Goal: Check status: Check status

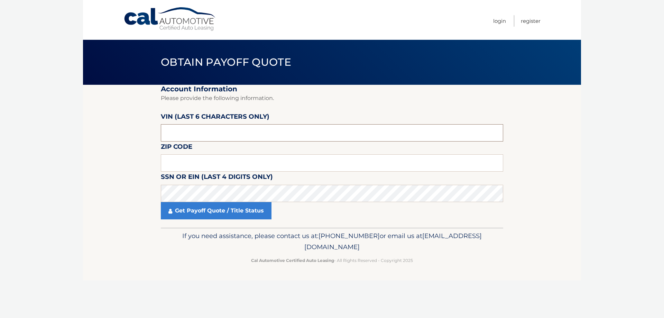
click at [193, 135] on input "text" at bounding box center [332, 132] width 342 height 17
type input "577443"
type input "19115"
click at [233, 213] on link "Get Payoff Quote / Title Status" at bounding box center [216, 210] width 111 height 17
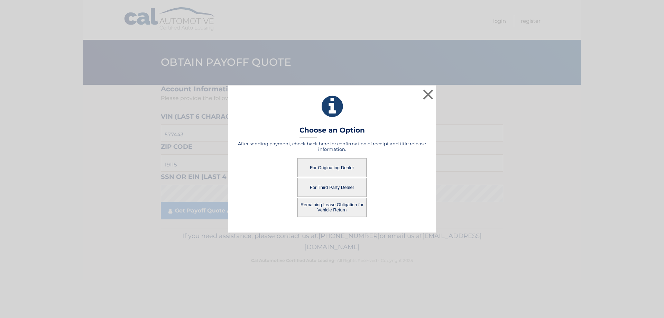
click at [331, 164] on button "For Originating Dealer" at bounding box center [331, 167] width 69 height 19
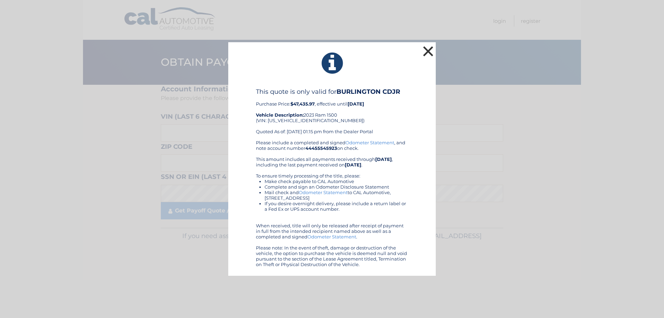
click at [430, 50] on button "×" at bounding box center [428, 51] width 14 height 14
